Goal: Task Accomplishment & Management: Manage account settings

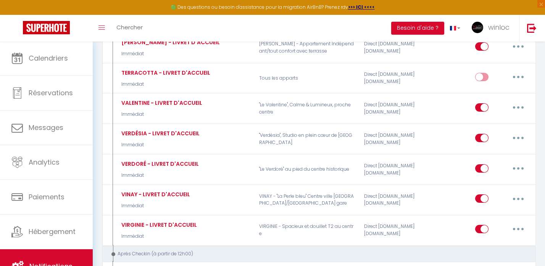
scroll to position [941, 0]
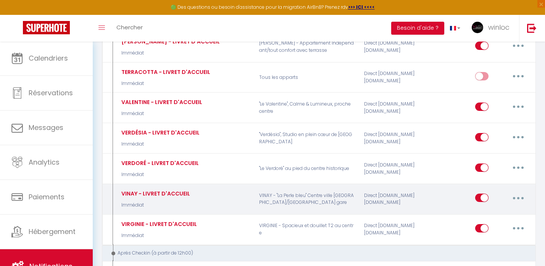
click at [517, 197] on icon "button" at bounding box center [518, 198] width 2 height 2
click at [481, 209] on link "Editer" at bounding box center [498, 215] width 56 height 13
type input "VINAY - LIVRET D'ACCUEIL"
select select "Immédiat"
select select
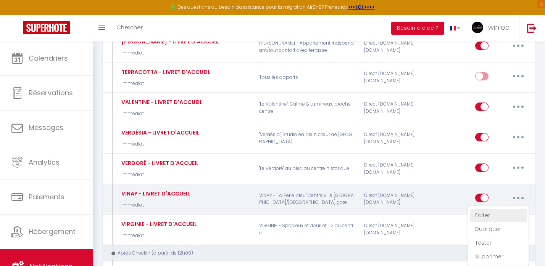
checkbox input "true"
checkbox input "false"
radio input "true"
type input "LIVRET D'ACCUEIL"
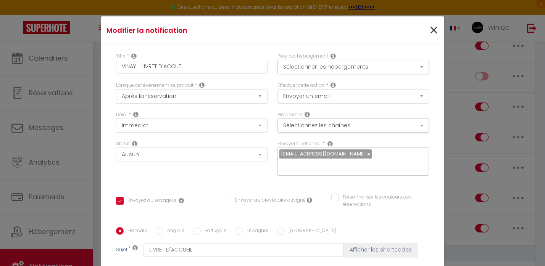
scroll to position [0, 0]
click at [435, 32] on span "×" at bounding box center [434, 30] width 10 height 23
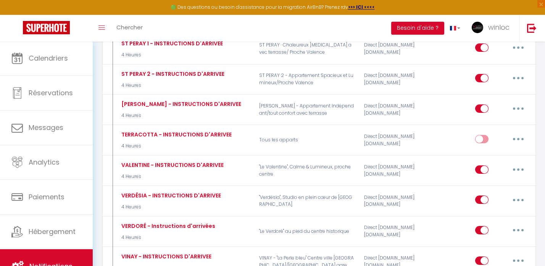
scroll to position [1322, 0]
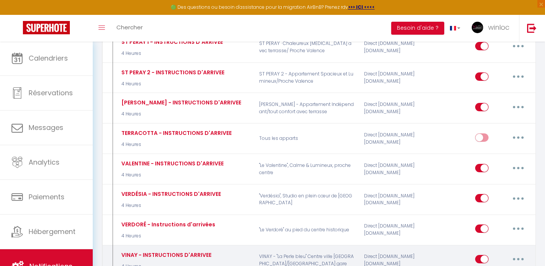
click at [521, 253] on button "button" at bounding box center [517, 259] width 21 height 12
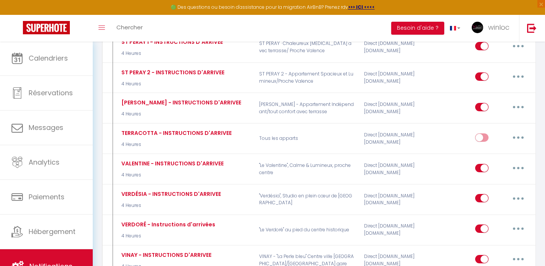
type input "VINAY - INSTRUCTIONS D'ARRIVEE"
select select "3"
select select "4 Heures"
checkbox input "true"
checkbox input "false"
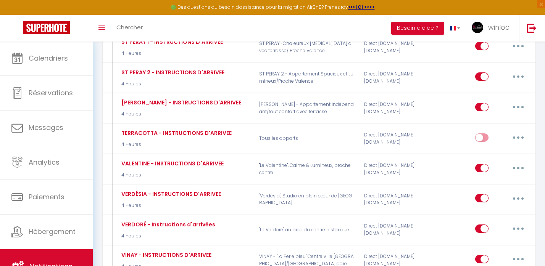
checkbox input "false"
type input "INSTRUCTIONS D'ARRIVEE"
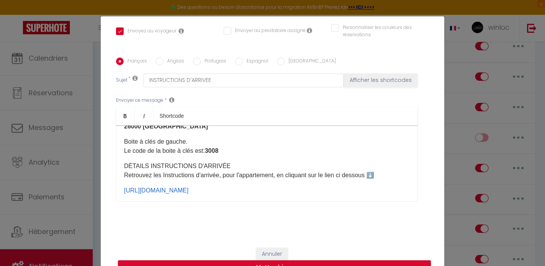
scroll to position [169, 0]
click at [244, 154] on p "Boite à clés de gauche. Le code de la boite à clés est: 3008" at bounding box center [266, 147] width 285 height 18
click at [221, 242] on div "Annuler Mettre à jour" at bounding box center [272, 262] width 343 height 42
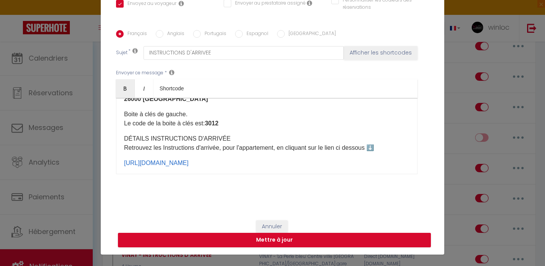
scroll to position [32, 0]
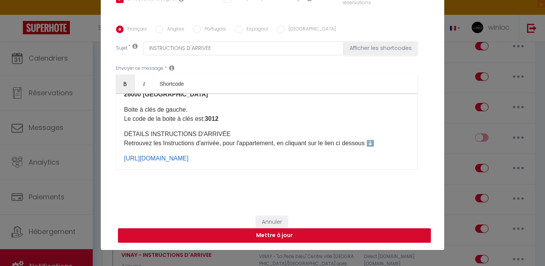
click at [231, 239] on button "Mettre à jour" at bounding box center [274, 235] width 313 height 14
checkbox input "true"
checkbox input "false"
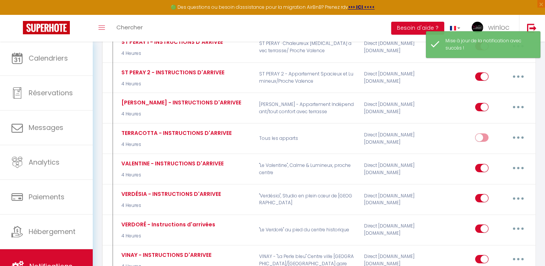
type input "VIRGINIE - INSTRUCTIONS D'ARRIVEE"
select select "3"
select select "4 Heures"
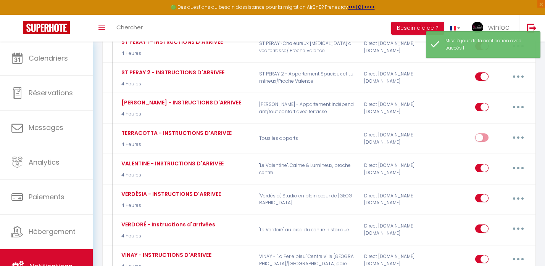
select select
checkbox input "true"
checkbox input "false"
radio input "true"
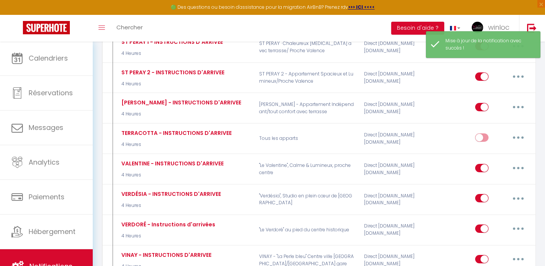
type input "INSTRUCTIONS D'ARRIVEE"
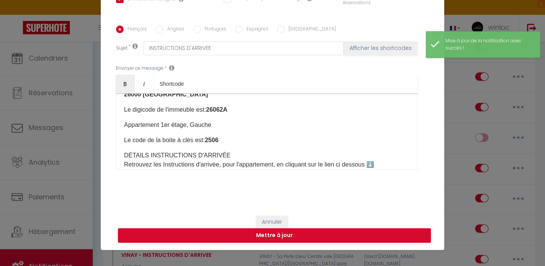
click at [227, 138] on p "Le code de la boite à clés est: 2506" at bounding box center [266, 140] width 285 height 9
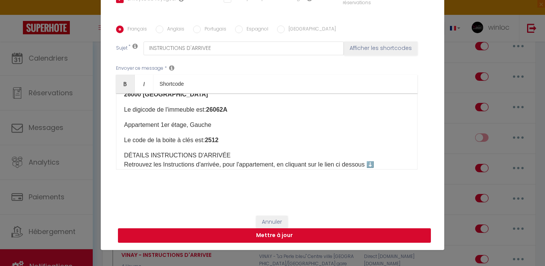
click at [238, 237] on button "Mettre à jour" at bounding box center [274, 235] width 313 height 14
checkbox input "true"
checkbox input "false"
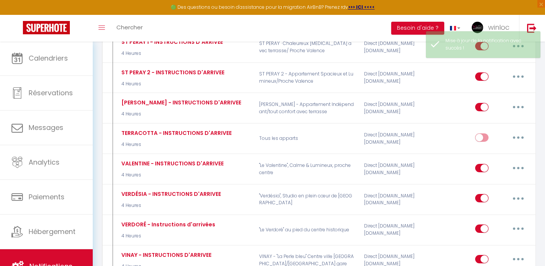
scroll to position [0, 0]
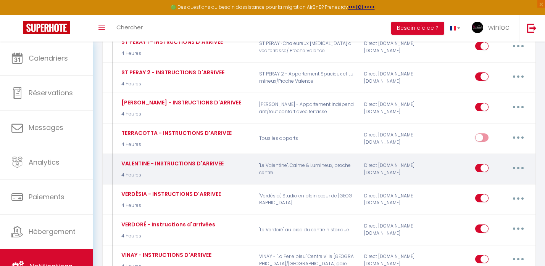
click at [522, 162] on button "button" at bounding box center [517, 168] width 21 height 12
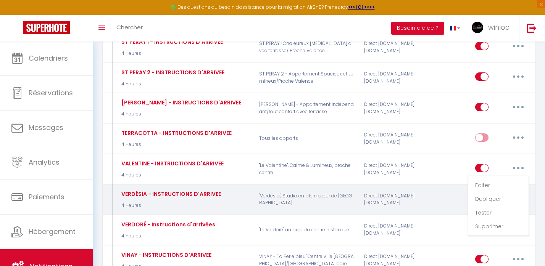
click at [486, 179] on link "Editer" at bounding box center [498, 185] width 56 height 13
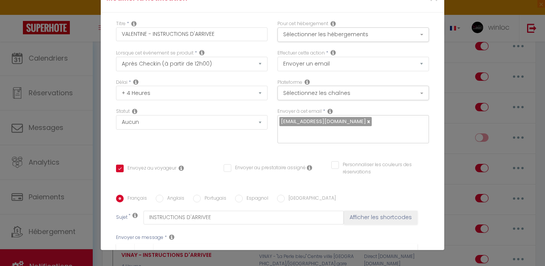
checkbox input "true"
checkbox input "false"
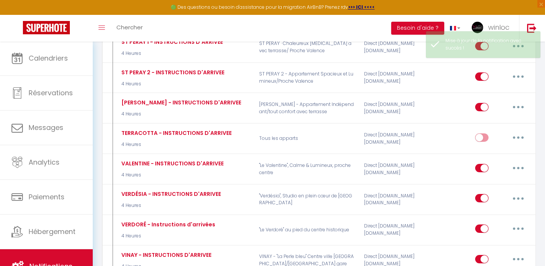
select select
checkbox input "false"
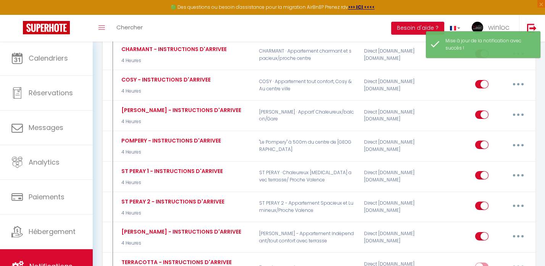
scroll to position [1193, 0]
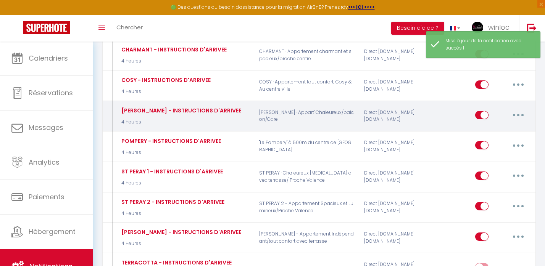
click at [525, 109] on button "button" at bounding box center [517, 115] width 21 height 12
click at [482, 126] on link "Editer" at bounding box center [498, 132] width 56 height 13
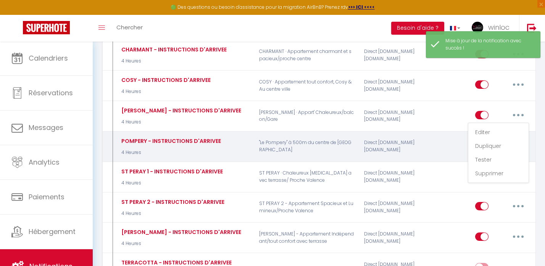
type input "[PERSON_NAME] - INSTRUCTIONS D'ARRIVEE"
select select "3"
select select "4 Heures"
select select
checkbox input "true"
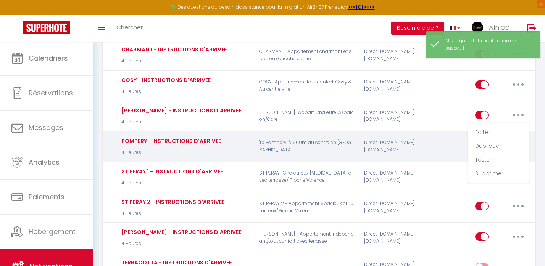
checkbox input "false"
radio input "true"
type input "INSTRUCTIONS D'ARRIVEE"
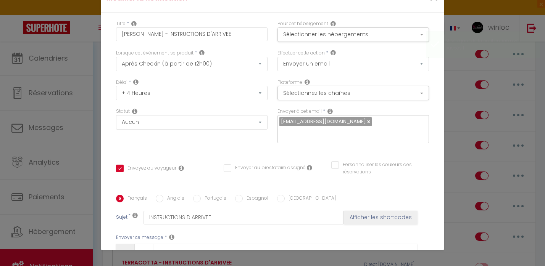
checkbox input "true"
checkbox input "false"
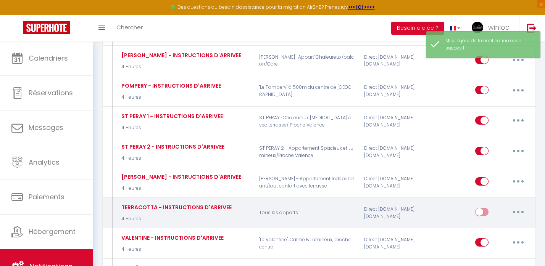
scroll to position [1249, 0]
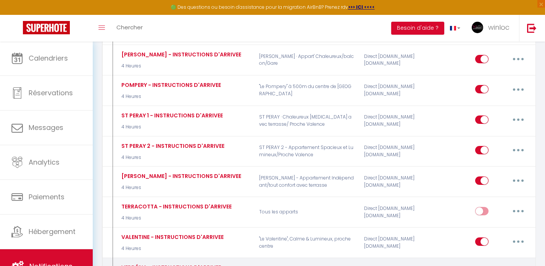
type input "VERDÉSIA - INSTRUCTIONS D'ARRIVEE"
select select "3"
select select "4 Heures"
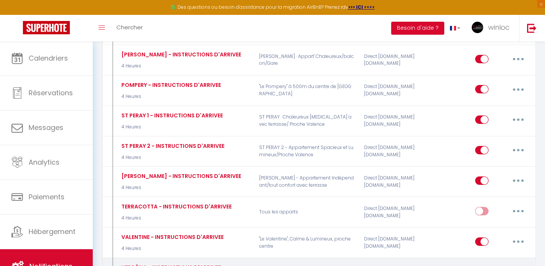
select select
checkbox input "true"
checkbox input "false"
radio input "true"
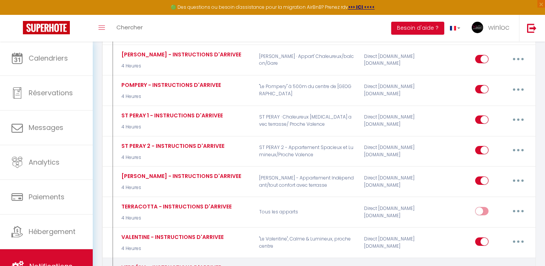
type input "INSTRUCTIONS D'ARRIVEE"
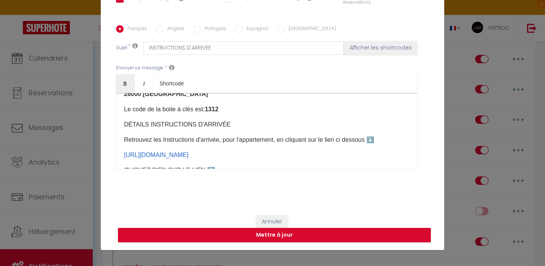
scroll to position [169, 0]
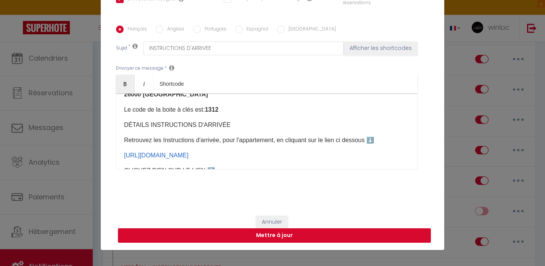
click at [236, 235] on button "Mettre à jour" at bounding box center [274, 235] width 313 height 14
checkbox input "true"
checkbox input "false"
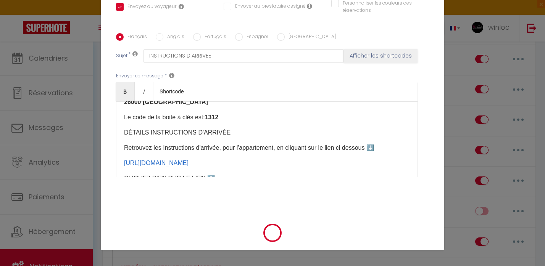
scroll to position [162, 0]
